Goal: Contribute content: Add original content to the website for others to see

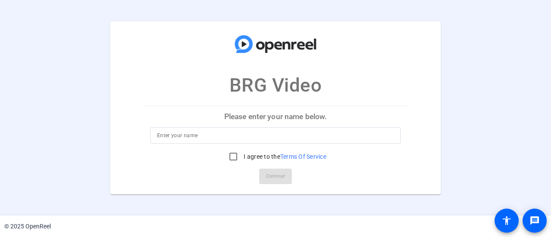
click at [245, 134] on input at bounding box center [275, 135] width 237 height 10
type input "[PERSON_NAME]"
click at [233, 156] on input "I agree to the Terms Of Service" at bounding box center [233, 156] width 17 height 17
checkbox input "true"
click at [273, 173] on span "Continue" at bounding box center [275, 176] width 19 height 13
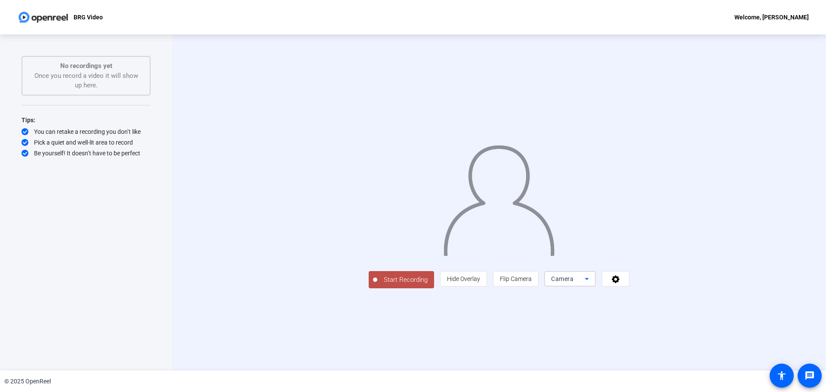
click at [550, 237] on mat-select "Camera" at bounding box center [570, 279] width 38 height 10
click at [162, 197] on div at bounding box center [413, 196] width 826 height 392
click at [550, 237] on icon at bounding box center [616, 278] width 10 height 9
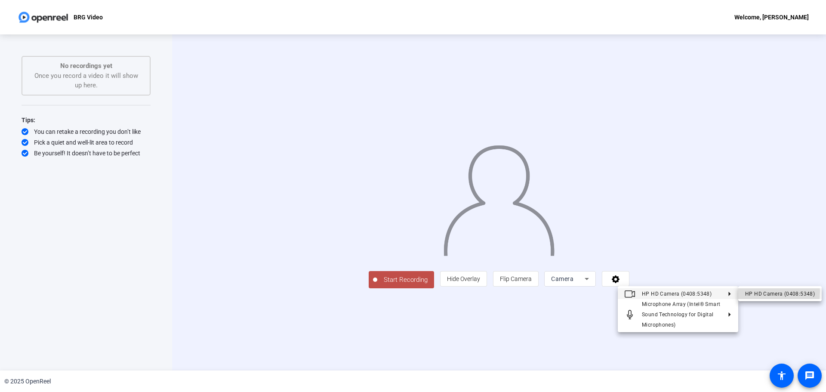
click at [550, 237] on div "HP HD Camera (0408:5348)" at bounding box center [780, 294] width 70 height 10
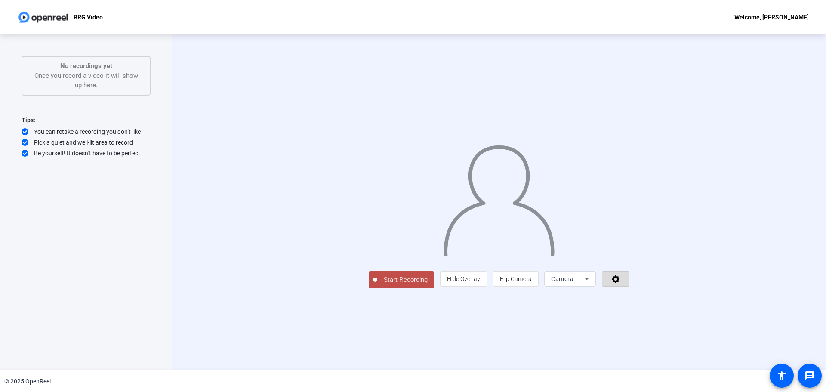
click at [550, 237] on icon at bounding box center [616, 278] width 10 height 9
click at [592, 284] on icon at bounding box center [587, 279] width 10 height 10
click at [721, 337] on div at bounding box center [413, 196] width 826 height 392
click at [621, 283] on icon at bounding box center [616, 278] width 10 height 9
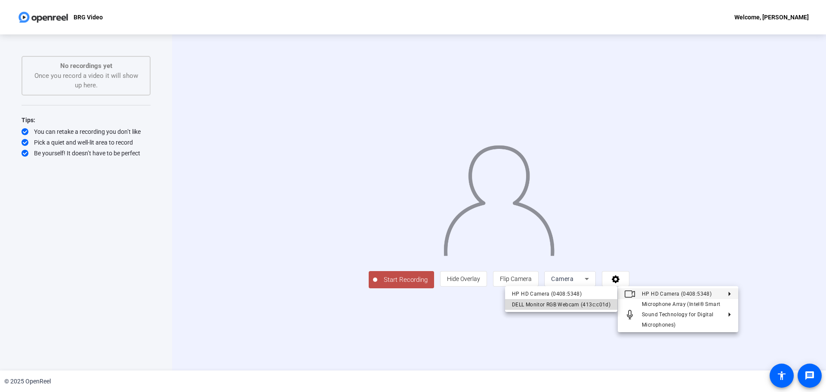
click at [592, 306] on div "DELL Monitor RGB Webcam (413c:c01d)" at bounding box center [561, 304] width 99 height 10
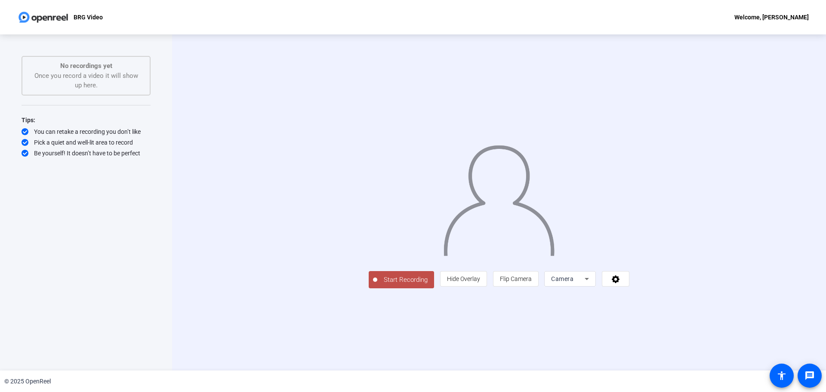
click at [592, 284] on icon at bounding box center [587, 279] width 10 height 10
click at [717, 335] on div at bounding box center [413, 196] width 826 height 392
click at [619, 283] on icon at bounding box center [616, 279] width 8 height 8
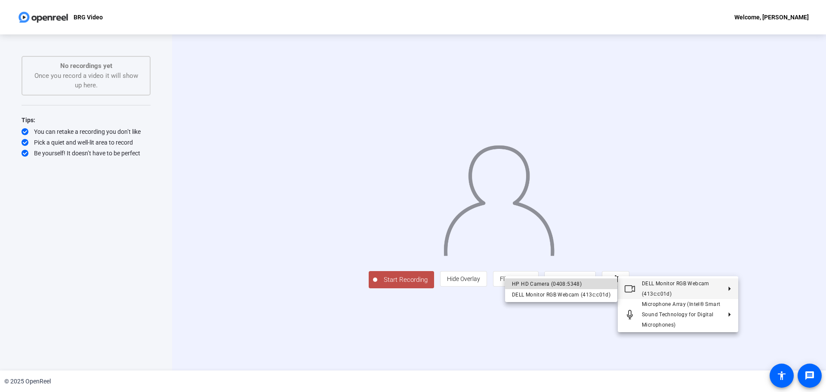
click at [588, 284] on div "HP HD Camera (0408:5348)" at bounding box center [561, 284] width 99 height 10
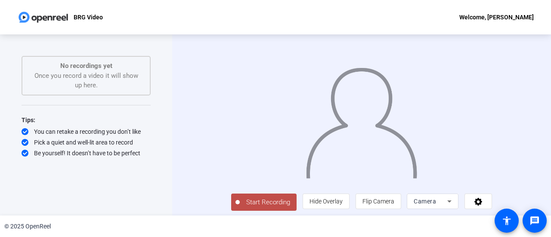
scroll to position [19, 0]
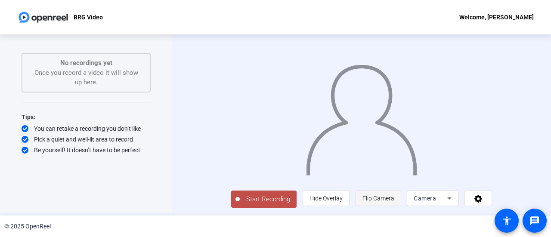
click at [394, 203] on span "Flip Camera" at bounding box center [378, 198] width 32 height 16
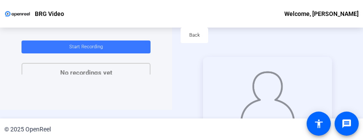
scroll to position [0, 0]
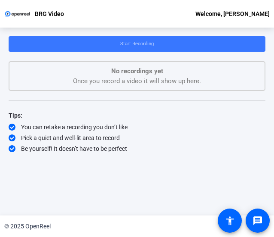
click at [160, 143] on div "Tips: You can retake a recording you don’t like Pick a quiet and well-lit area …" at bounding box center [137, 131] width 257 height 43
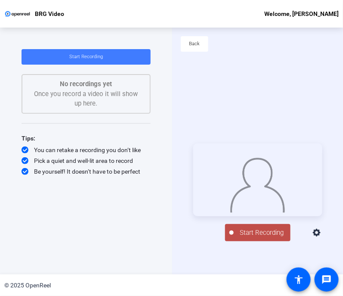
click at [95, 61] on span at bounding box center [86, 56] width 129 height 21
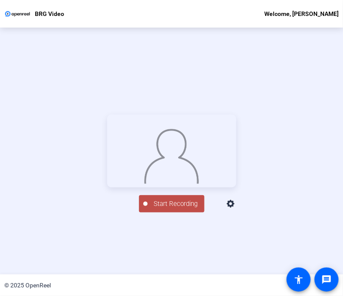
scroll to position [41, 0]
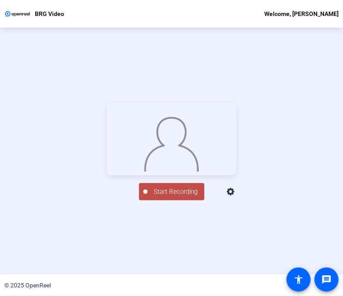
click at [165, 197] on span "Start Recording" at bounding box center [176, 192] width 57 height 10
click at [183, 193] on div "Stop Recording" at bounding box center [175, 188] width 43 height 10
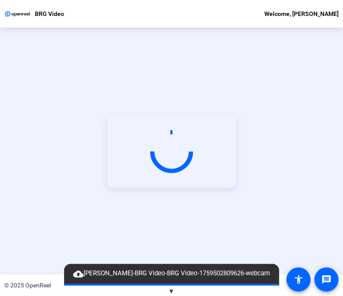
click at [179, 175] on video at bounding box center [171, 151] width 129 height 73
